Goal: Obtain resource: Obtain resource

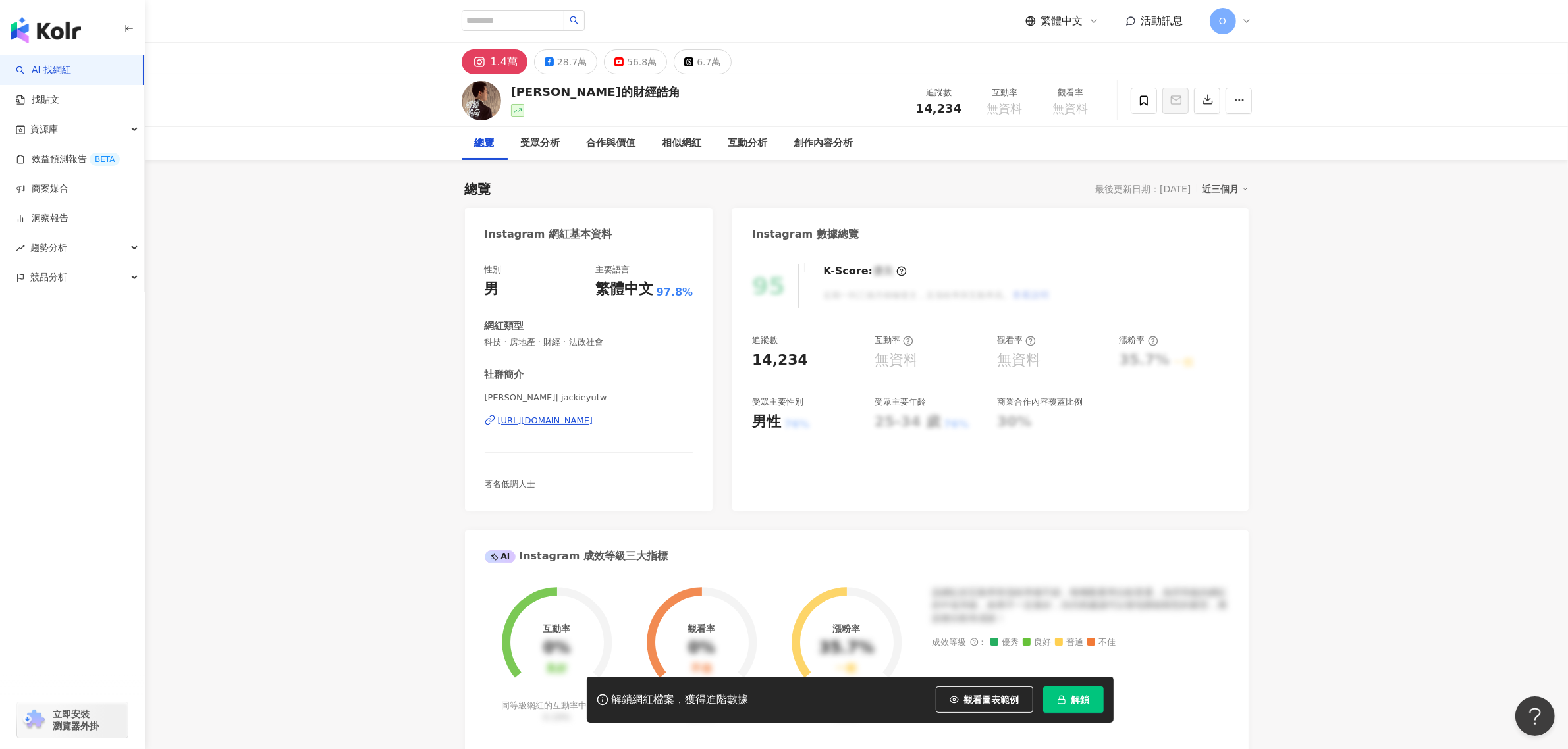
click at [1246, 27] on div "O" at bounding box center [1230, 21] width 42 height 27
click at [1275, 168] on div "切換工作區" at bounding box center [1377, 179] width 330 height 27
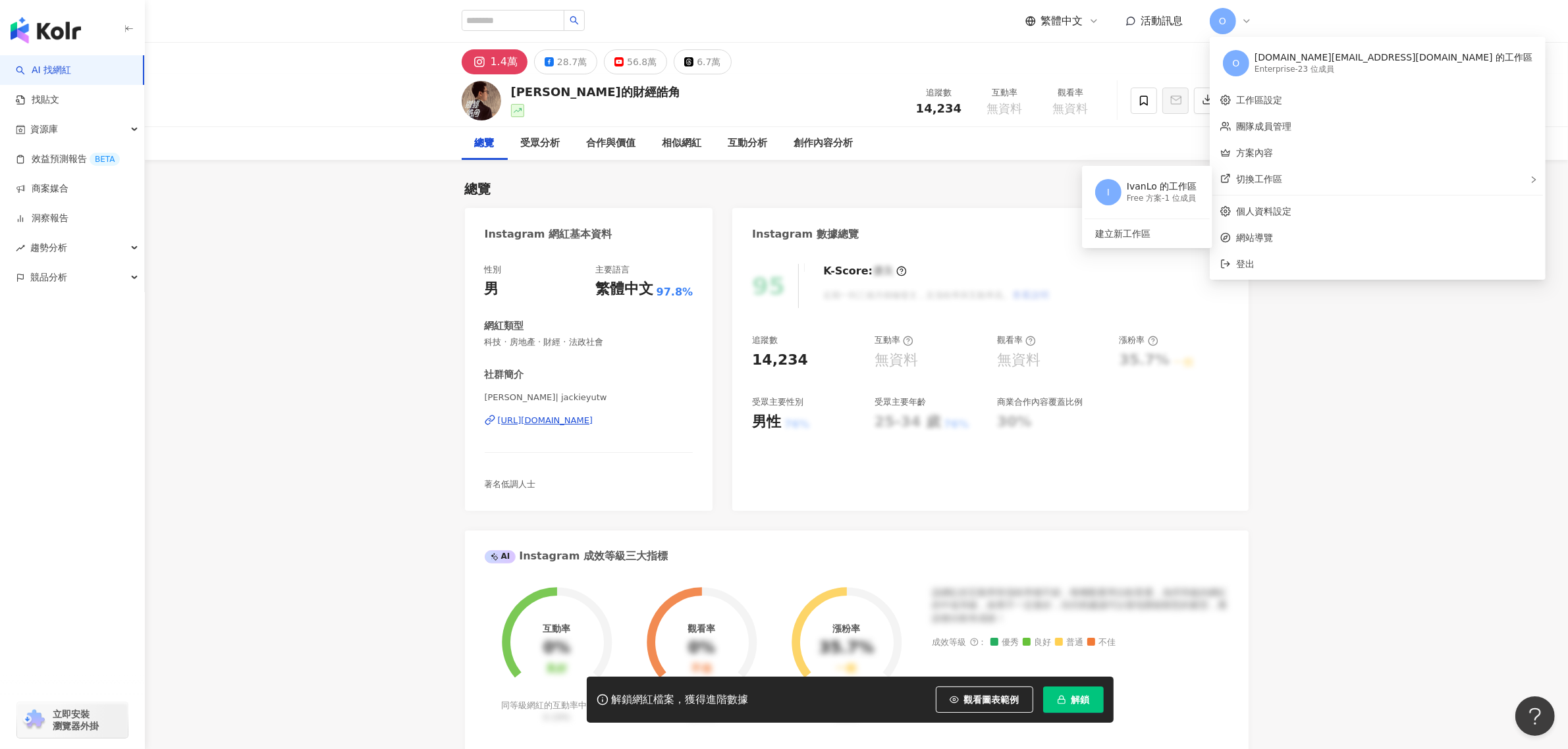
click at [1298, 51] on div "[DOMAIN_NAME][EMAIL_ADDRESS][DOMAIN_NAME] 的工作區" at bounding box center [1393, 57] width 278 height 13
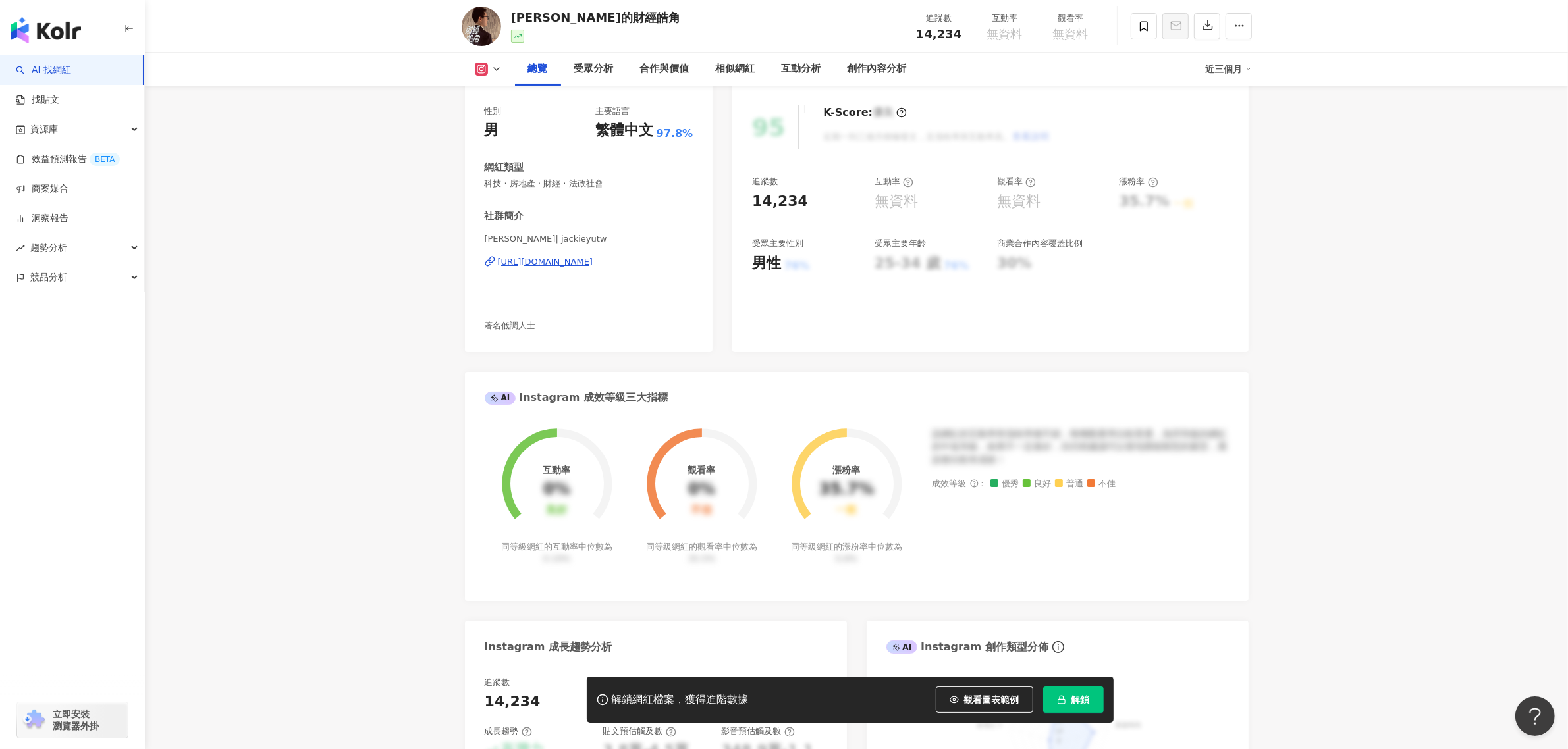
scroll to position [164, 0]
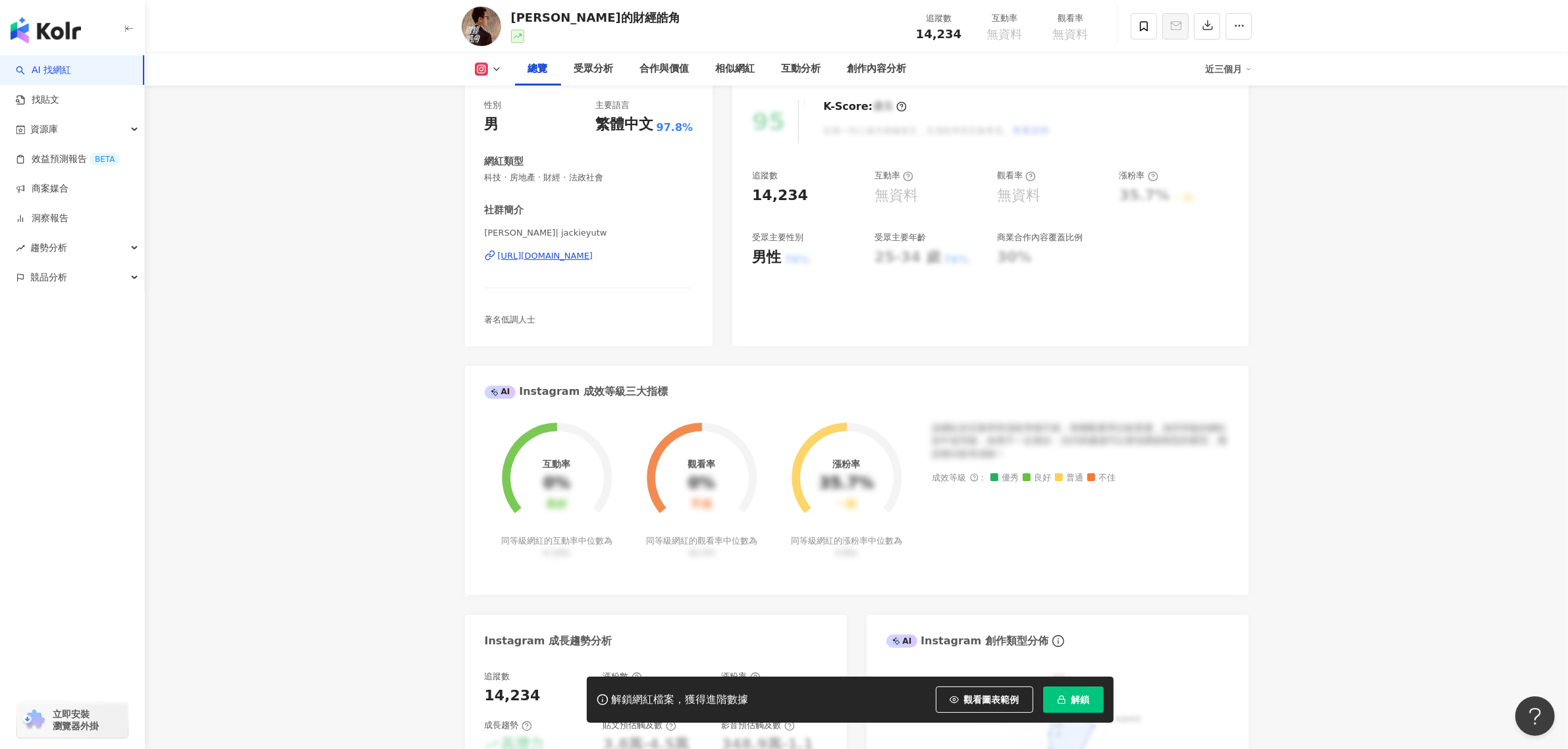
click at [1084, 699] on span "解鎖" at bounding box center [1081, 699] width 19 height 10
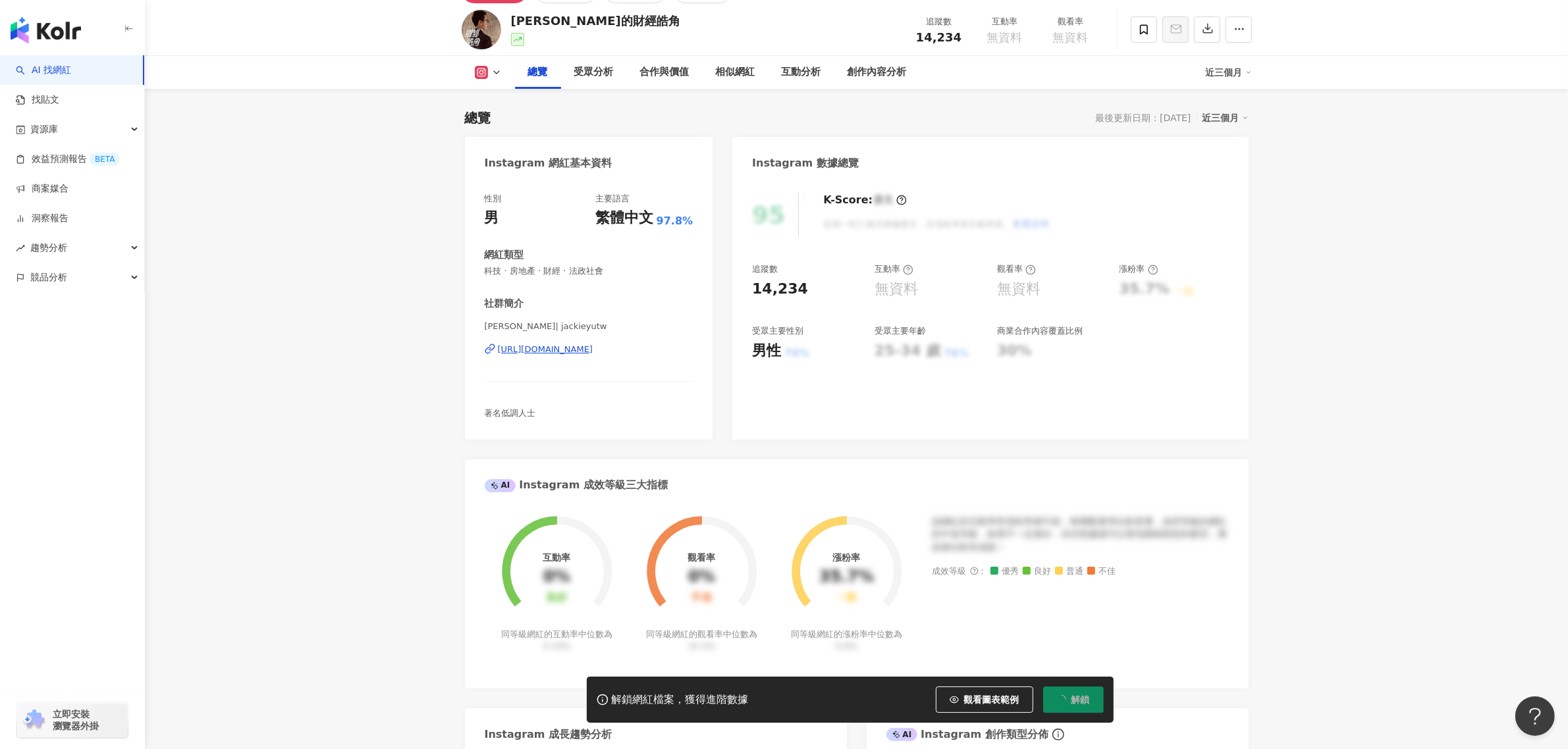
scroll to position [0, 0]
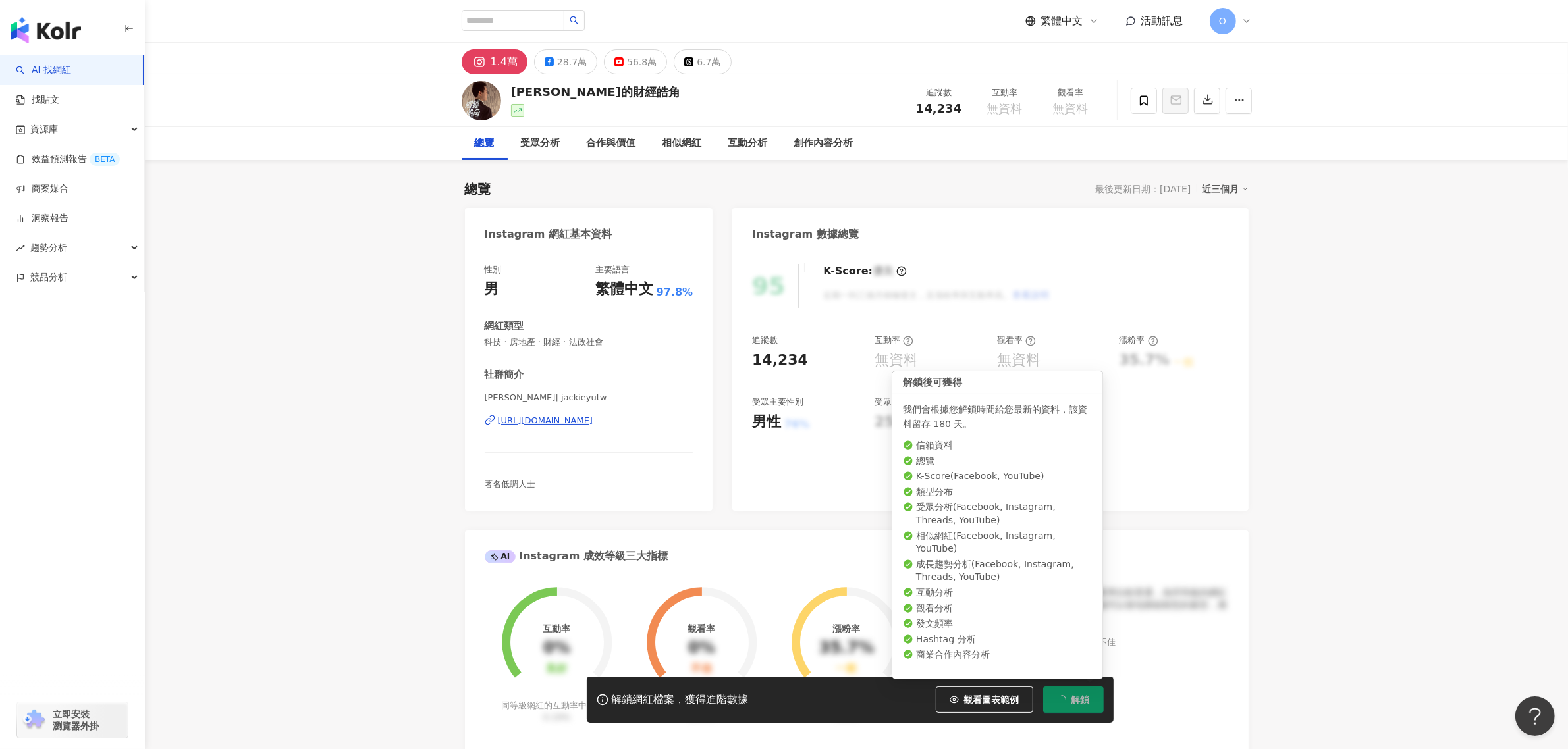
click at [1070, 689] on button "解鎖" at bounding box center [1073, 699] width 61 height 27
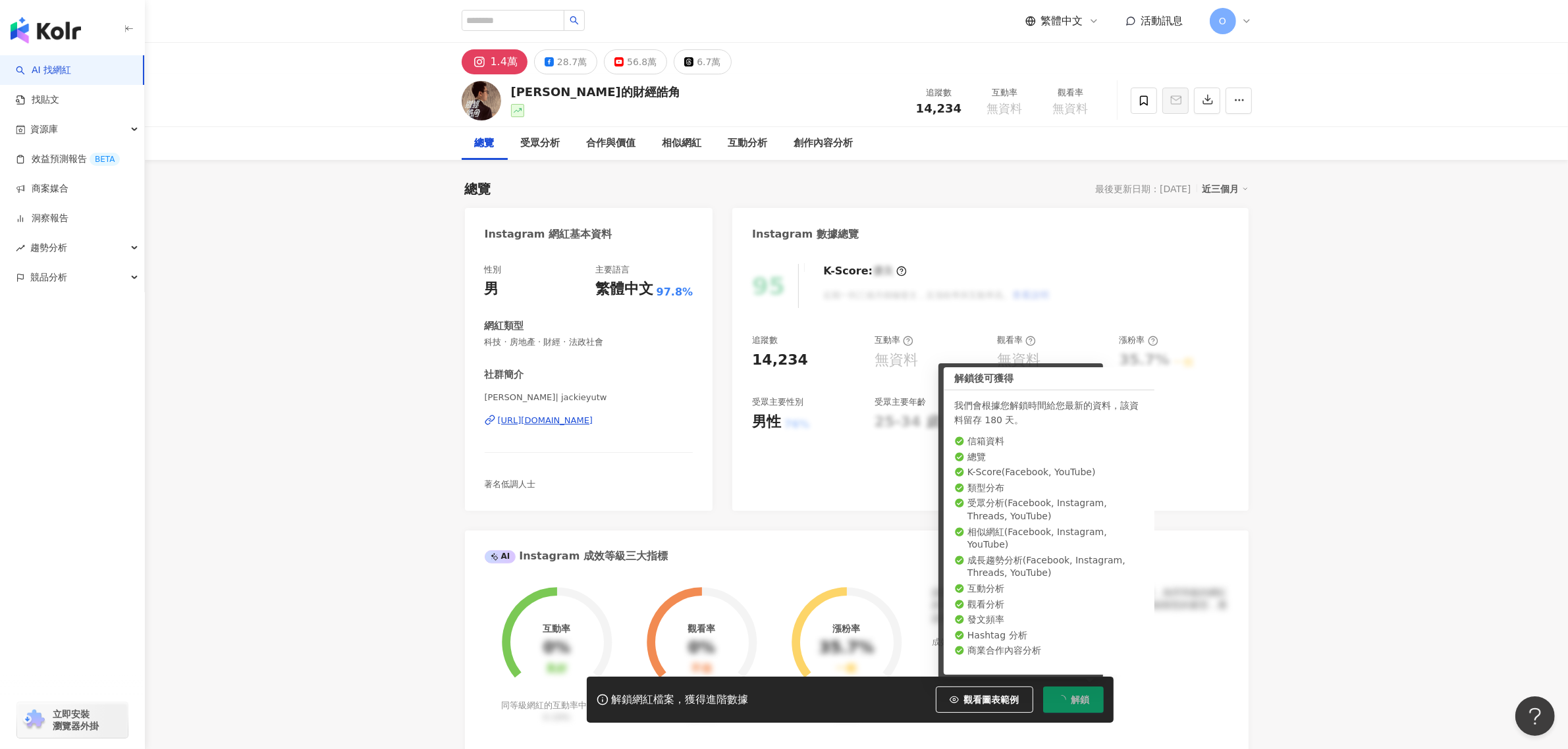
click at [1057, 694] on button "解鎖" at bounding box center [1073, 699] width 61 height 27
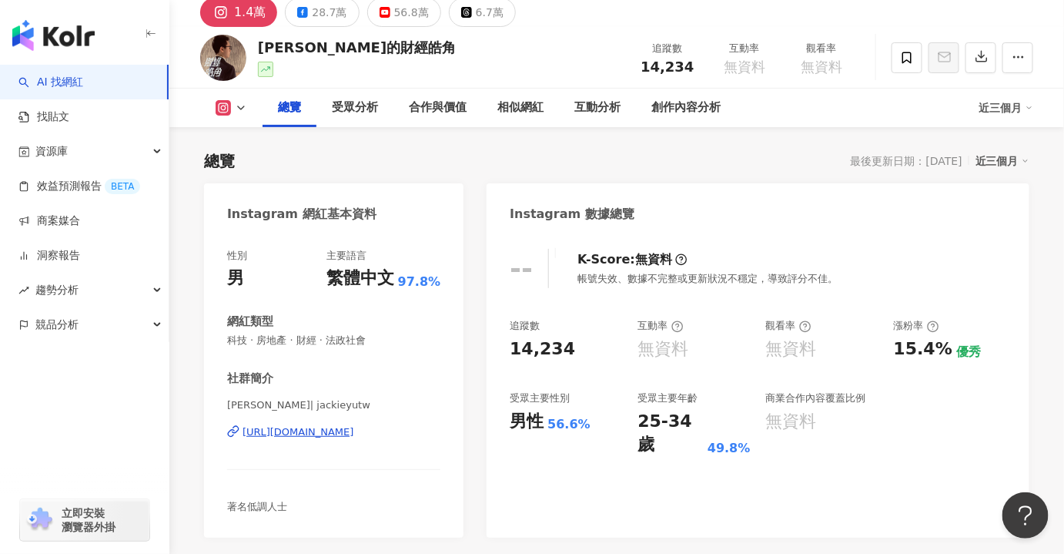
scroll to position [26, 0]
